Goal: Transaction & Acquisition: Obtain resource

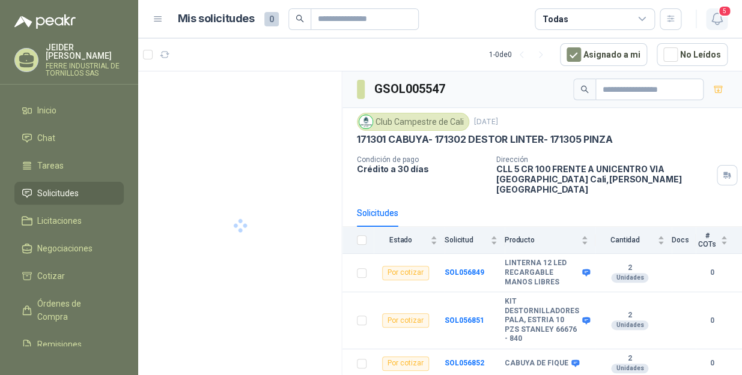
click at [717, 16] on icon "button" at bounding box center [716, 18] width 15 height 15
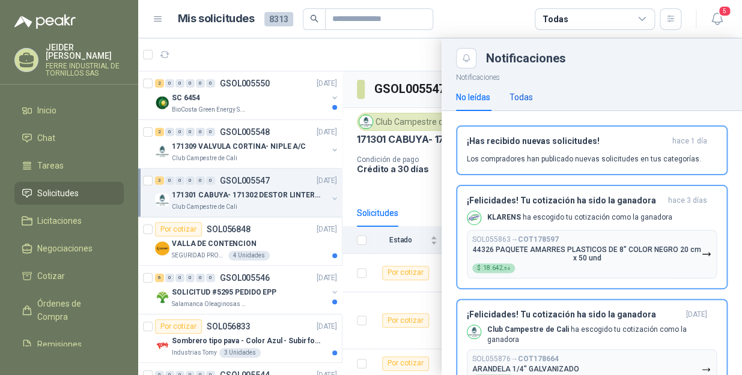
click at [520, 91] on div "Todas" at bounding box center [520, 97] width 23 height 13
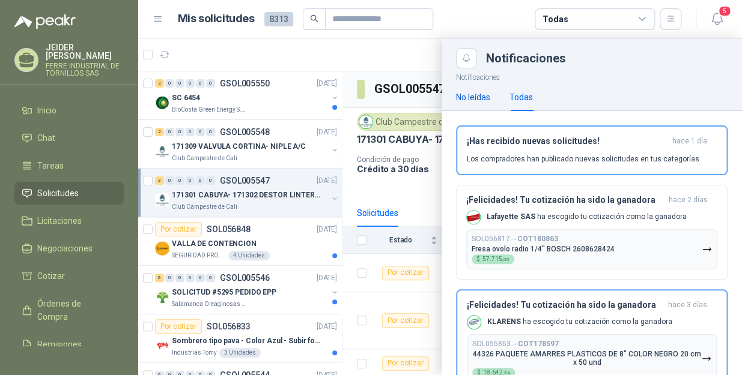
click at [473, 96] on div "No leídas" at bounding box center [473, 97] width 34 height 13
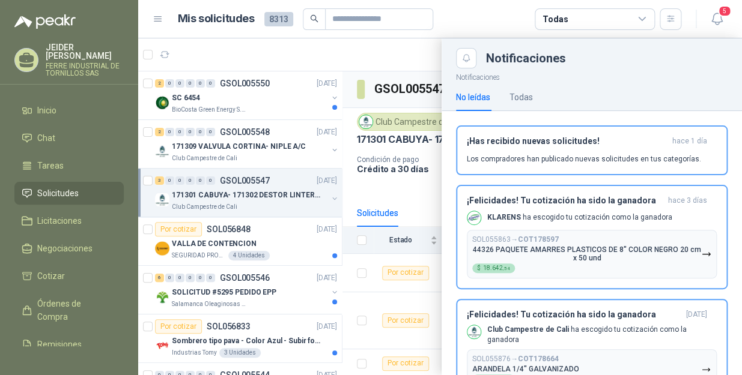
click at [261, 52] on div at bounding box center [440, 206] width 604 height 337
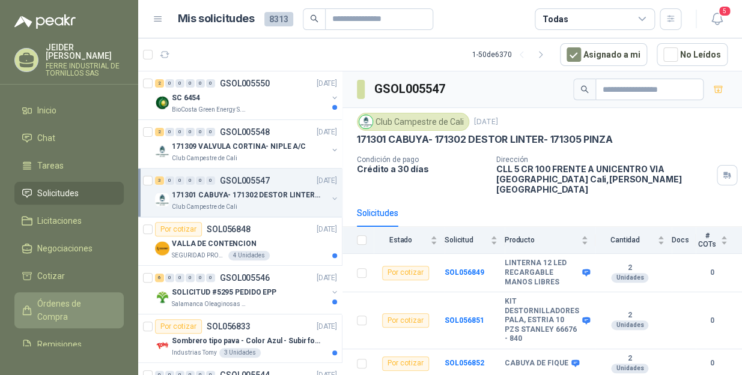
click at [62, 308] on span "Órdenes de Compra" at bounding box center [74, 310] width 75 height 26
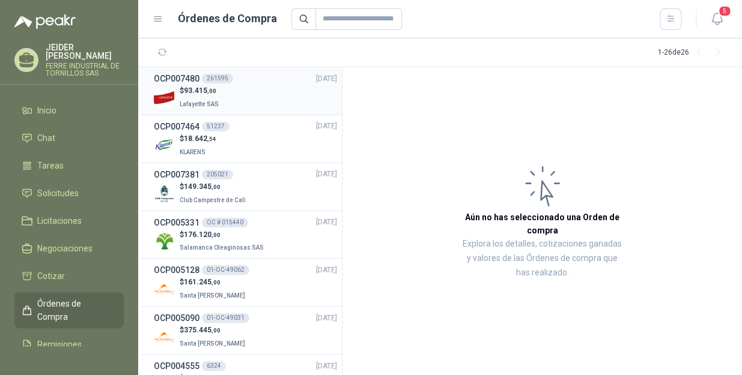
click at [259, 97] on div "$ 93.415 ,00 Lafayette SAS" at bounding box center [245, 97] width 183 height 25
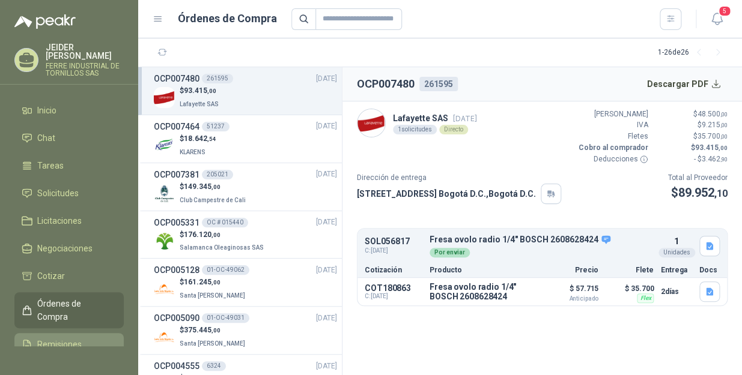
click at [69, 338] on span "Remisiones" at bounding box center [59, 344] width 44 height 13
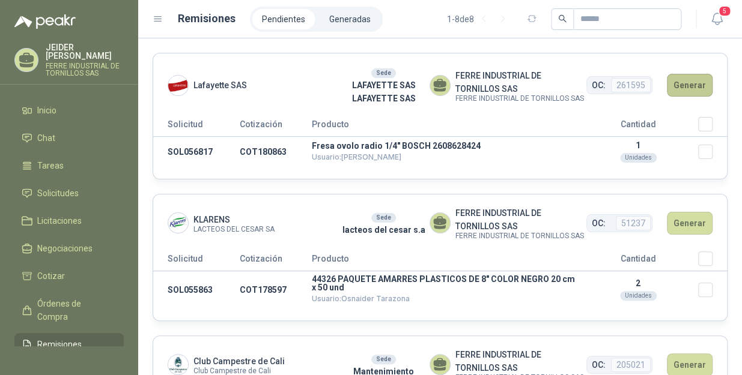
click at [687, 85] on button "Generar" at bounding box center [690, 85] width 46 height 23
click at [688, 86] on button "Generar" at bounding box center [690, 85] width 46 height 23
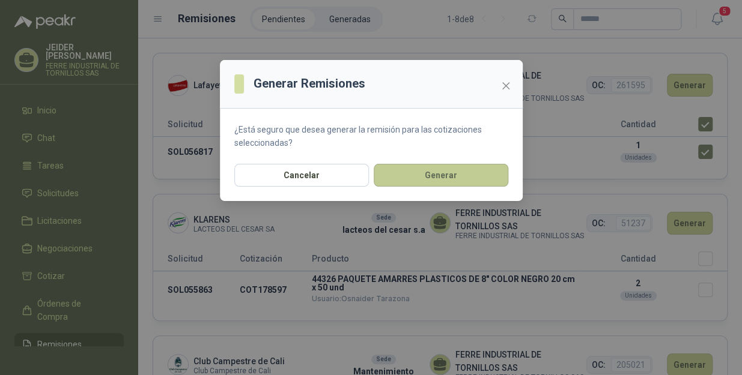
click at [432, 171] on button "Generar" at bounding box center [441, 175] width 135 height 23
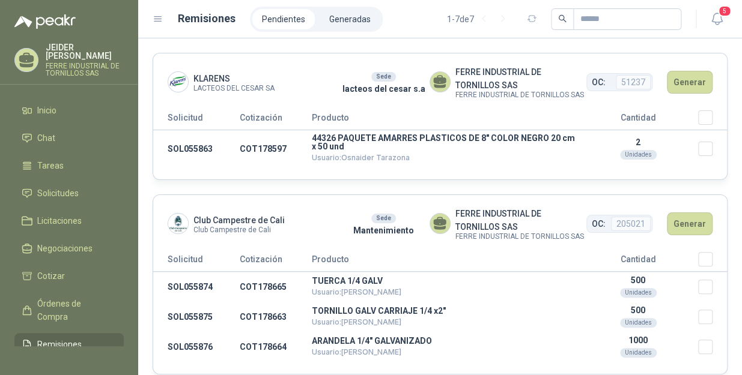
click at [59, 338] on span "Remisiones" at bounding box center [59, 344] width 44 height 13
click at [344, 27] on li "Generadas" at bounding box center [350, 19] width 61 height 20
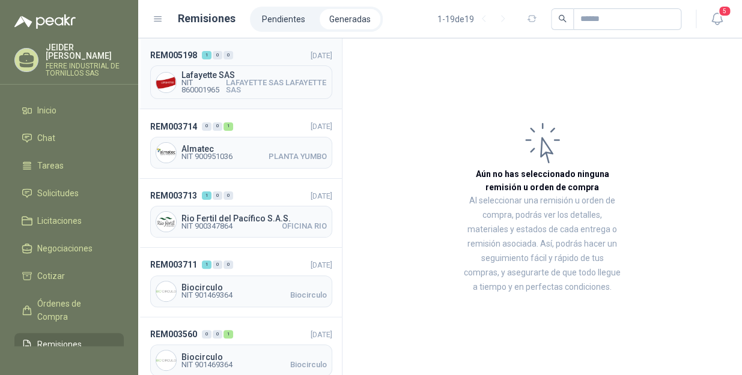
click at [288, 86] on span "LAFAYETTE SAS LAFAYETTE SAS" at bounding box center [276, 86] width 102 height 14
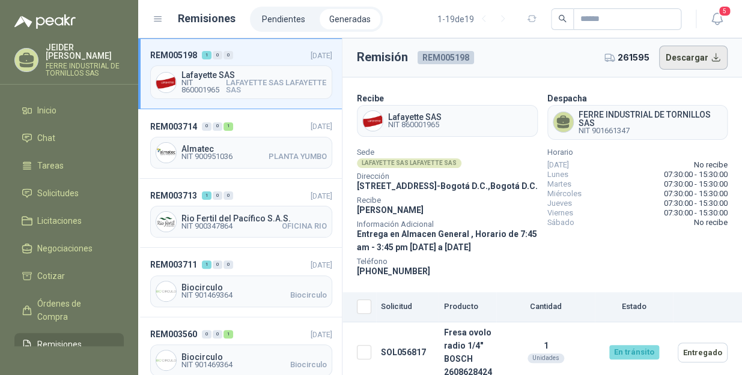
click at [681, 64] on button "Descargar" at bounding box center [693, 58] width 69 height 24
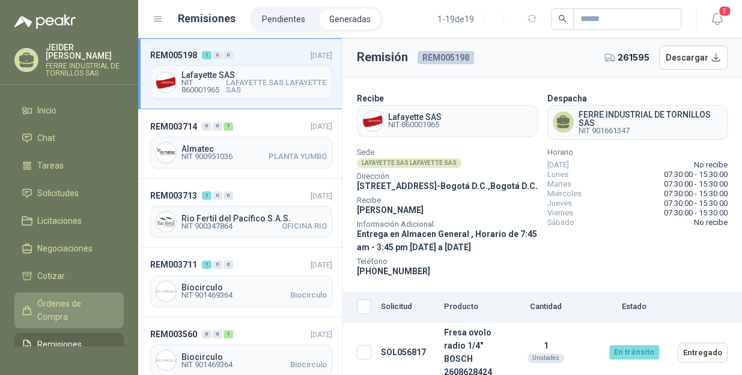
click at [67, 297] on span "Órdenes de Compra" at bounding box center [74, 310] width 75 height 26
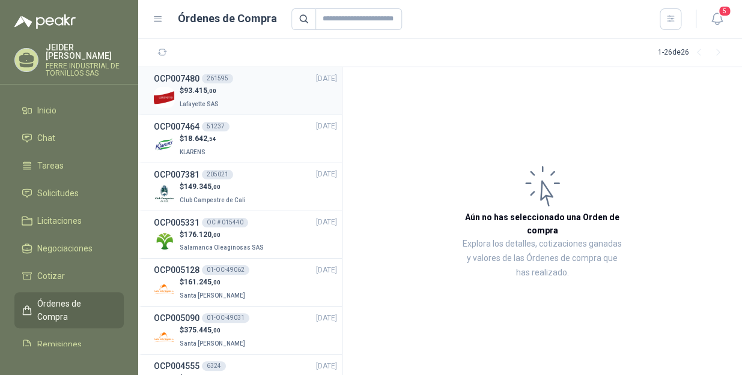
click at [240, 97] on div "$ 93.415 ,00 Lafayette SAS" at bounding box center [245, 97] width 183 height 25
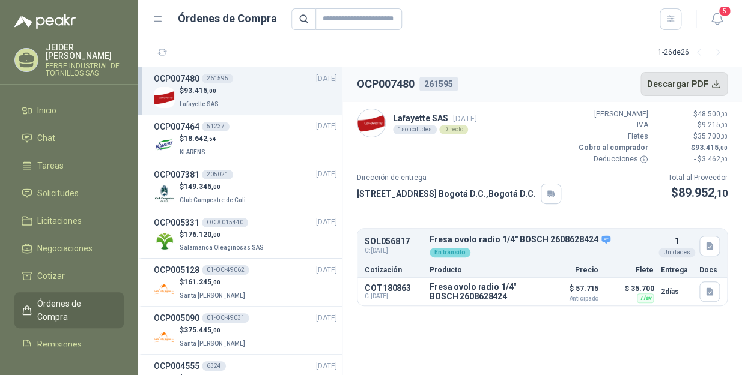
click at [714, 84] on button "Descargar PDF" at bounding box center [684, 84] width 88 height 24
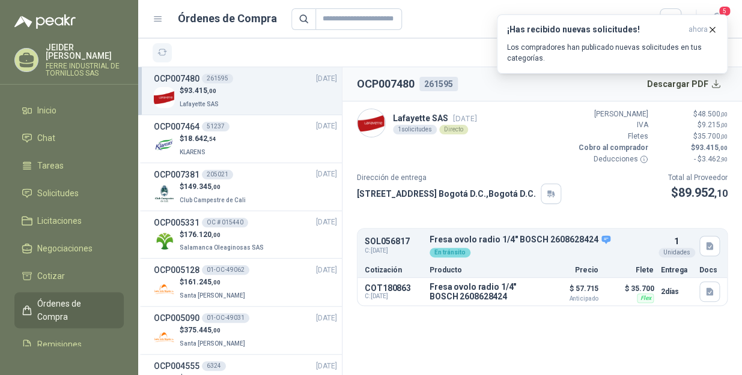
click at [156, 58] on button "button" at bounding box center [162, 52] width 19 height 19
click at [709, 29] on icon "button" at bounding box center [712, 30] width 10 height 10
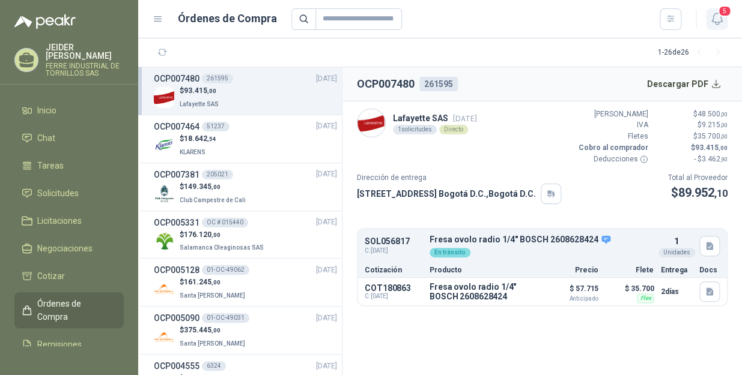
click at [718, 18] on icon "button" at bounding box center [716, 18] width 15 height 15
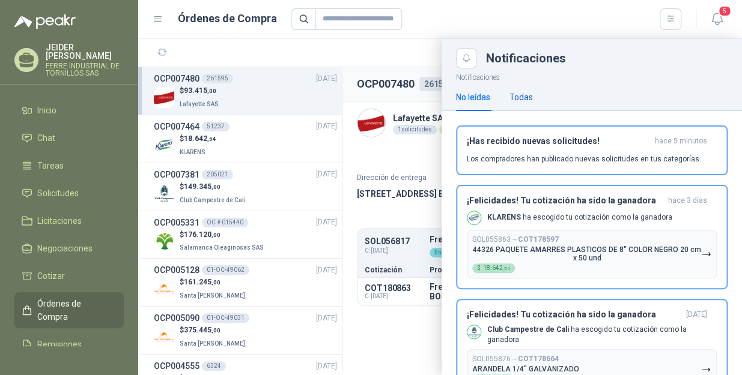
click at [521, 96] on div "Todas" at bounding box center [520, 97] width 23 height 13
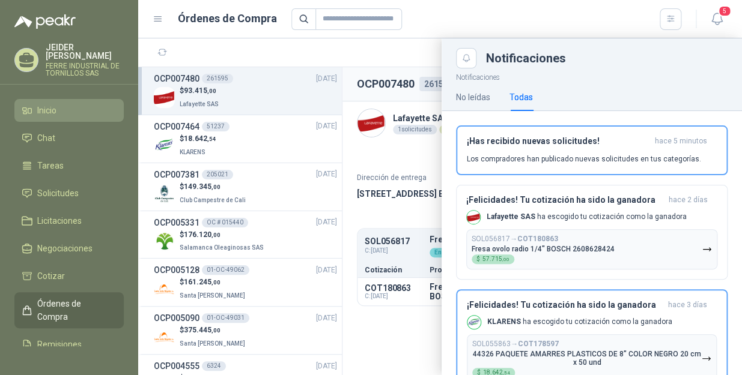
click at [58, 99] on link "Inicio" at bounding box center [68, 110] width 109 height 23
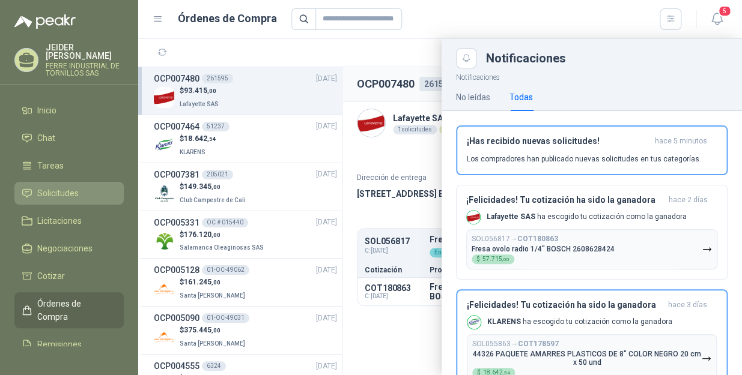
click at [56, 188] on span "Solicitudes" at bounding box center [57, 193] width 41 height 13
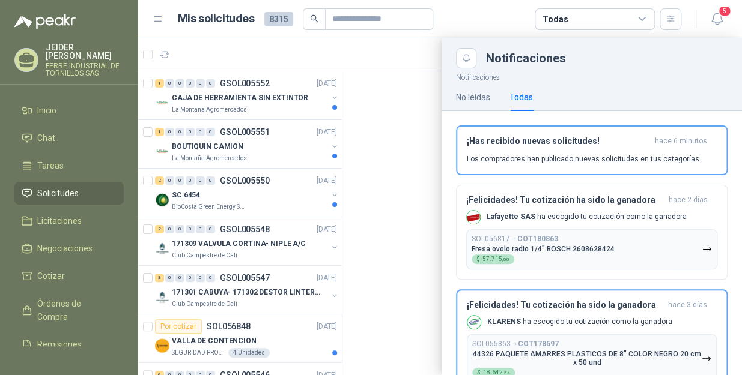
click at [246, 112] on div at bounding box center [440, 206] width 604 height 337
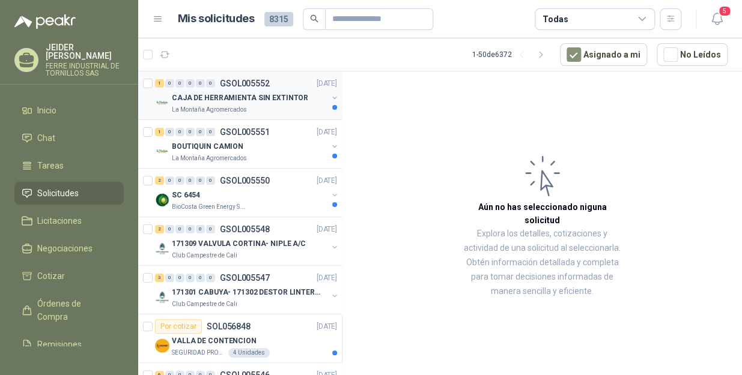
click at [244, 112] on div "La Montaña Agromercados" at bounding box center [250, 110] width 156 height 10
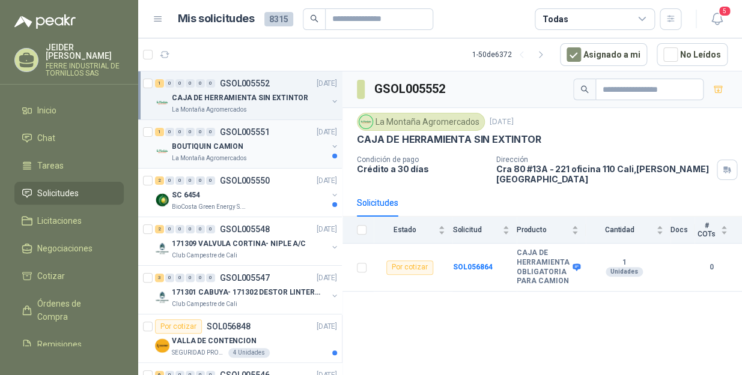
click at [275, 141] on div "BOUTIQUIN CAMION" at bounding box center [250, 146] width 156 height 14
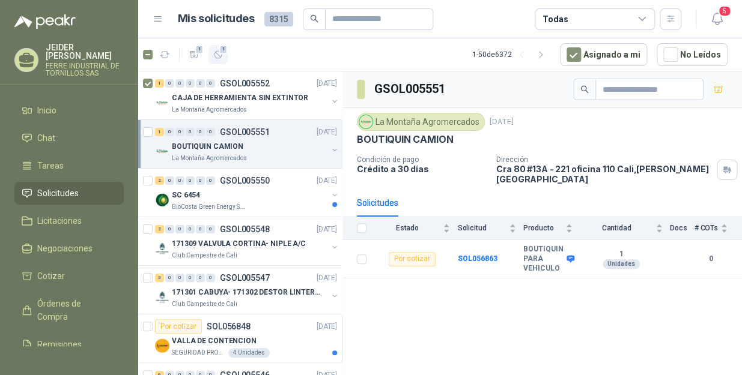
click at [218, 53] on icon "button" at bounding box center [218, 55] width 10 height 10
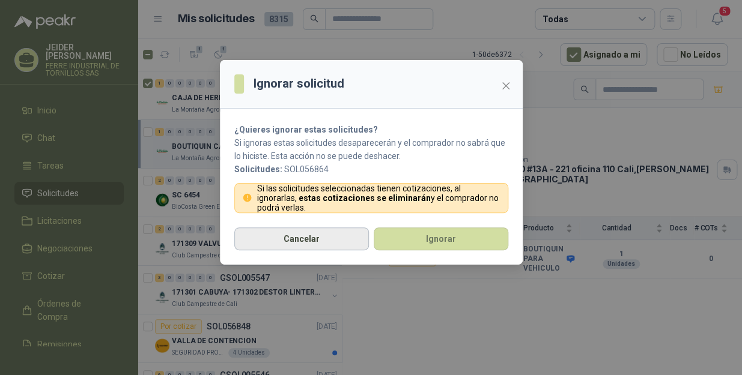
click at [315, 239] on button "Cancelar" at bounding box center [301, 239] width 135 height 23
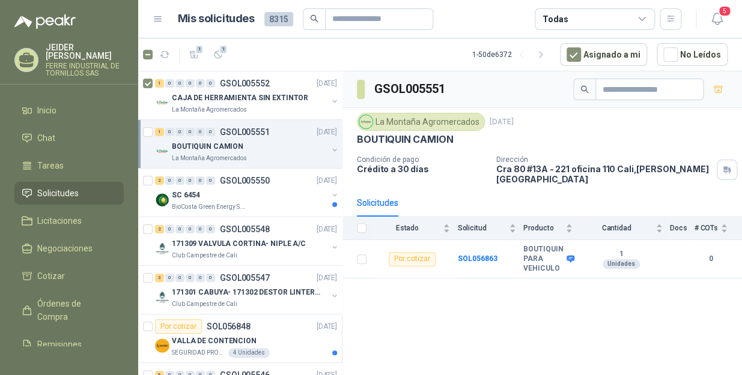
click at [142, 132] on div "1 0 0 0 0 0 GSOL005551 [DATE] BOUTIQUIN CAMION La Montaña Agromercados" at bounding box center [240, 144] width 204 height 49
click at [220, 53] on span "2" at bounding box center [223, 49] width 8 height 10
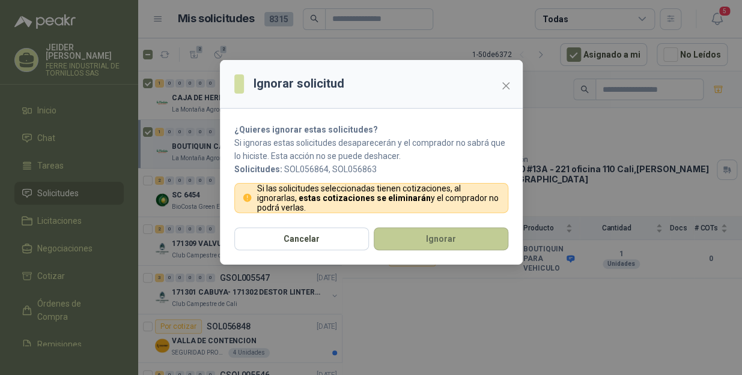
click at [393, 244] on button "Ignorar" at bounding box center [441, 239] width 135 height 23
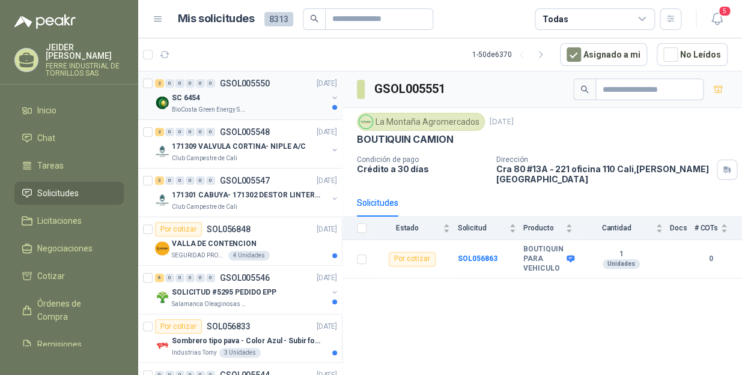
click at [219, 108] on p "BioCosta Green Energy S.A.S" at bounding box center [210, 110] width 76 height 10
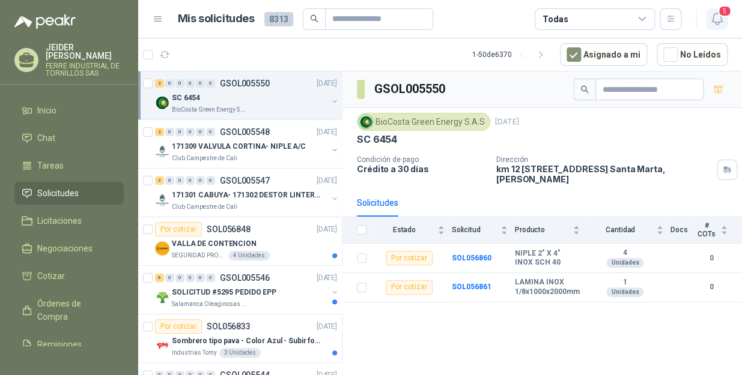
click at [708, 21] on button "5" at bounding box center [717, 19] width 22 height 22
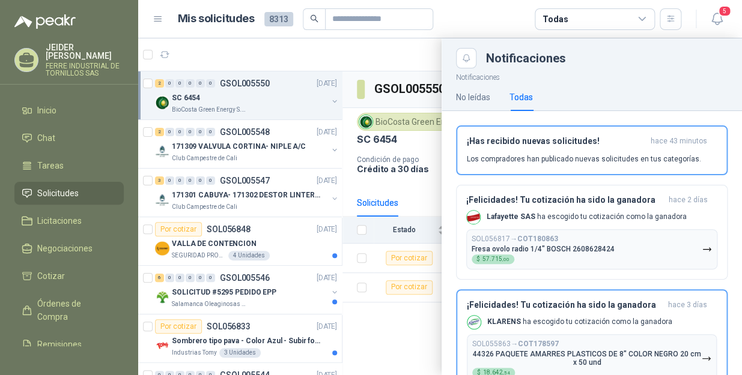
click at [397, 56] on div at bounding box center [440, 206] width 604 height 337
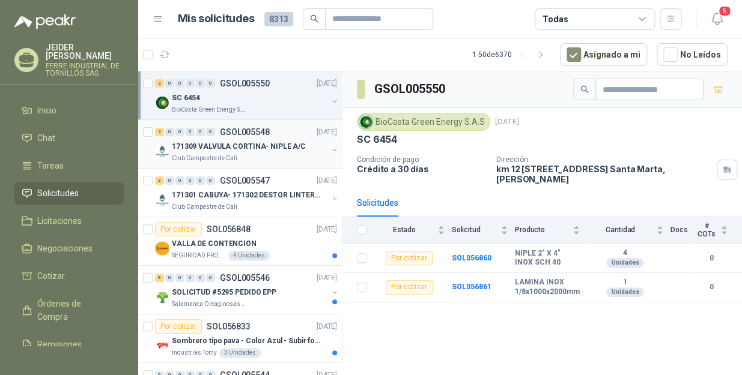
click at [244, 147] on p "171309 VALVULA CORTINA- NIPLE A/C" at bounding box center [239, 146] width 134 height 11
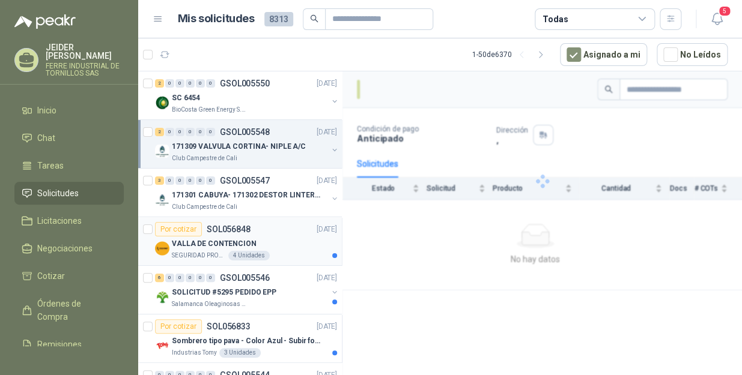
click at [228, 238] on p "VALLA DE CONTENCION" at bounding box center [214, 243] width 85 height 11
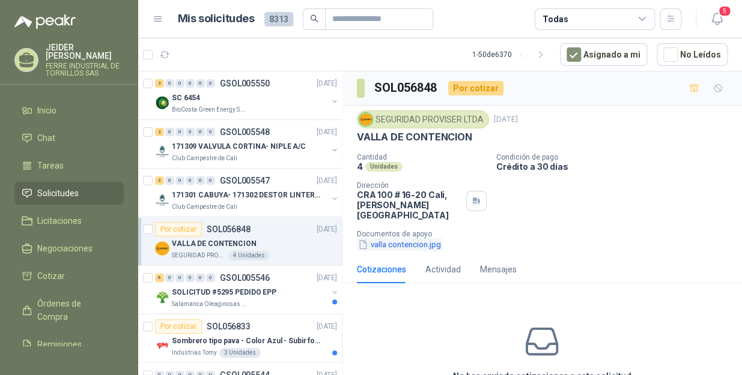
click at [387, 238] on button "valla contencion.jpg" at bounding box center [399, 244] width 85 height 13
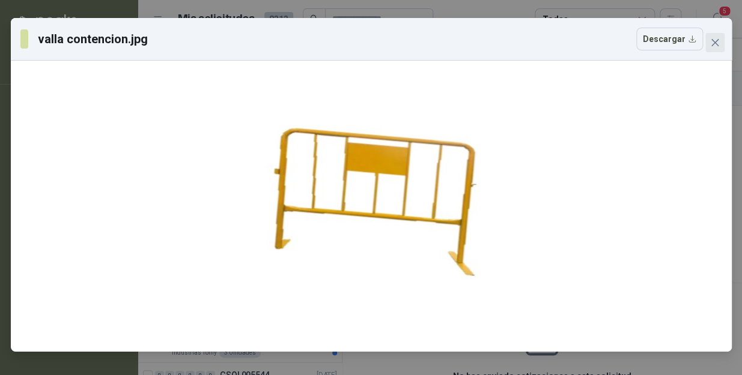
click at [714, 43] on icon "close" at bounding box center [714, 42] width 7 height 7
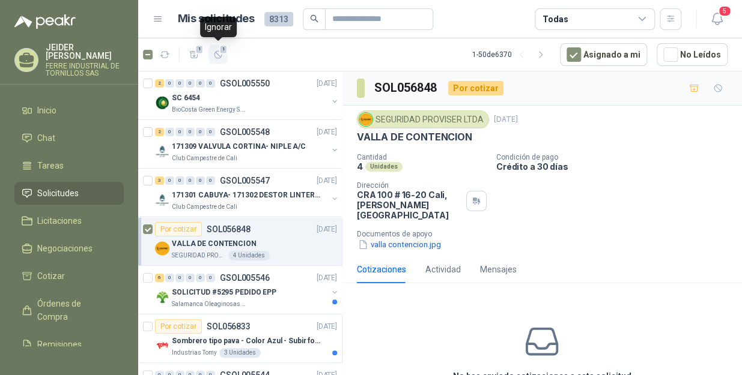
click at [221, 47] on span "1" at bounding box center [223, 49] width 8 height 10
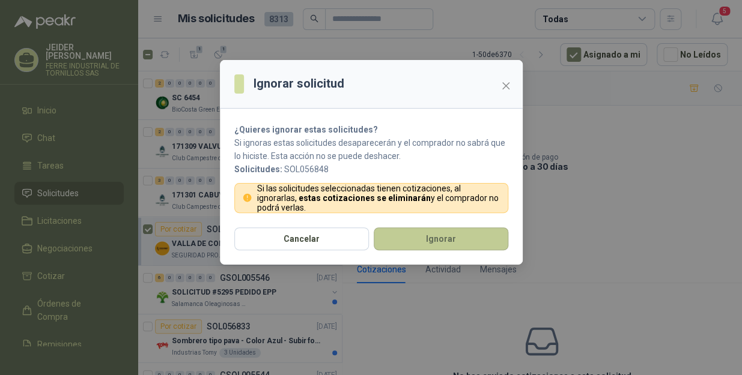
click at [446, 239] on button "Ignorar" at bounding box center [441, 239] width 135 height 23
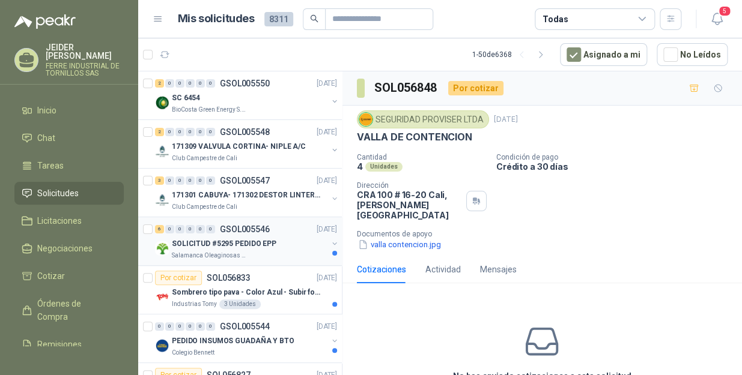
click at [246, 247] on p "SOLICITUD #5295 PEDIDO EPP" at bounding box center [224, 243] width 105 height 11
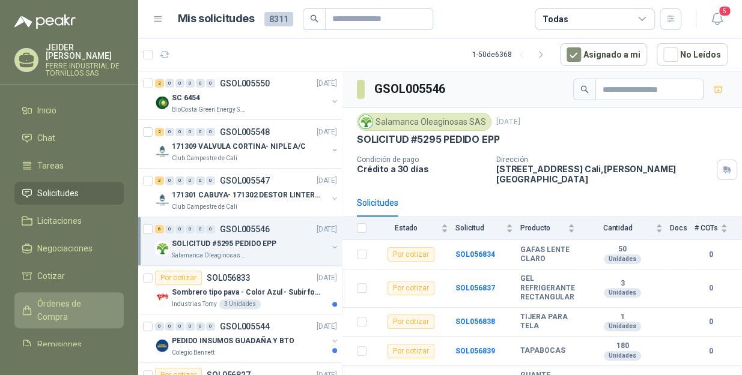
click at [58, 299] on span "Órdenes de Compra" at bounding box center [74, 310] width 75 height 26
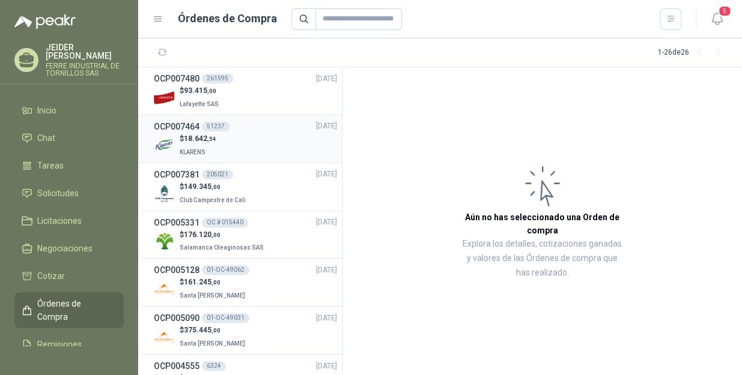
click at [240, 150] on div "$ 18.642 ,54 KLARENS" at bounding box center [245, 145] width 183 height 25
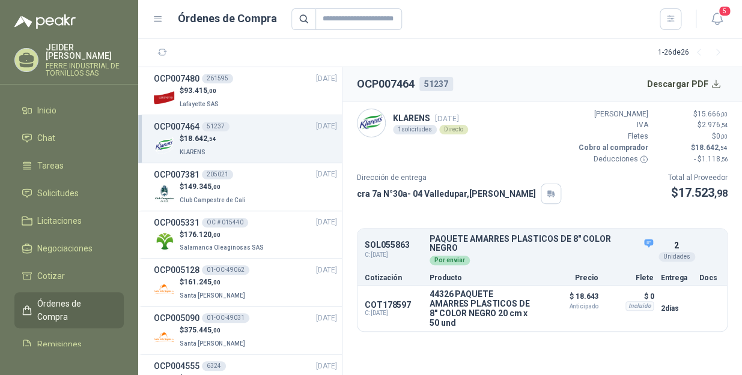
click at [236, 146] on div "$ 18.642 ,54 KLARENS" at bounding box center [245, 145] width 183 height 25
click at [256, 181] on div "$ 149.345 ,00 Club Campestre de [GEOGRAPHIC_DATA]" at bounding box center [245, 193] width 183 height 25
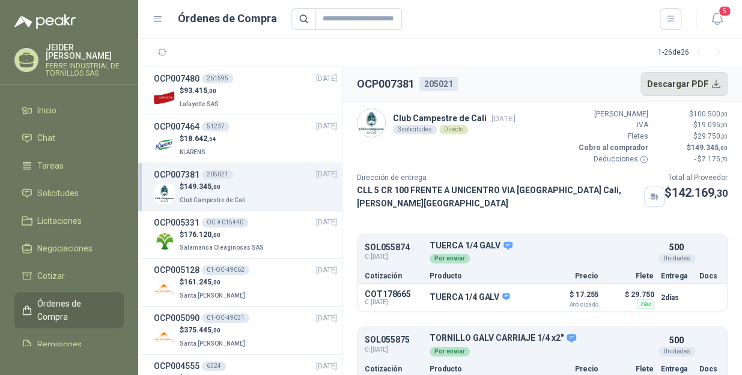
click at [719, 79] on button "Descargar PDF" at bounding box center [684, 84] width 88 height 24
